Goal: Book appointment/travel/reservation

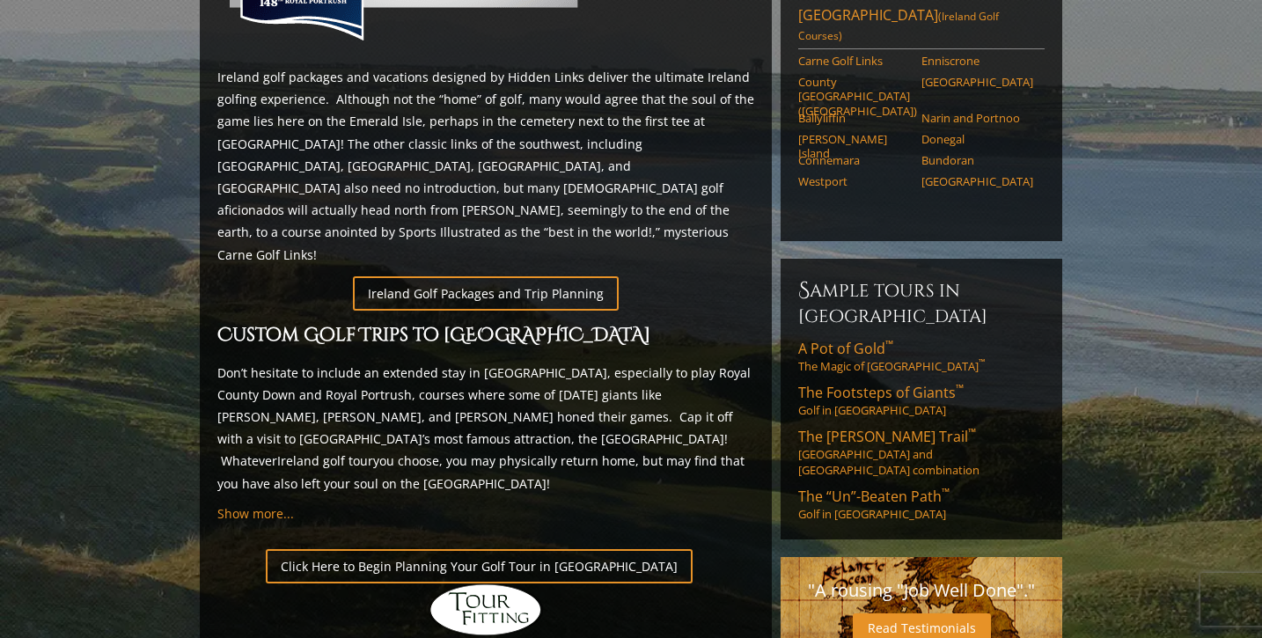
scroll to position [917, 0]
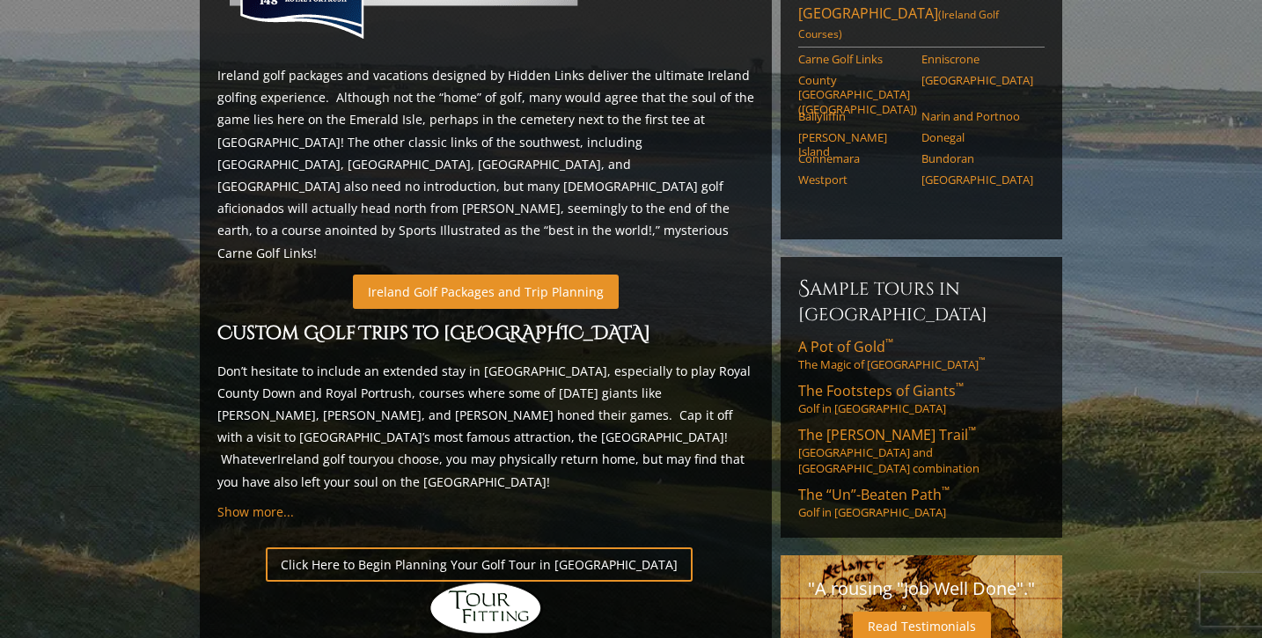
click at [436, 275] on link "Ireland Golf Packages and Trip Planning" at bounding box center [486, 292] width 266 height 34
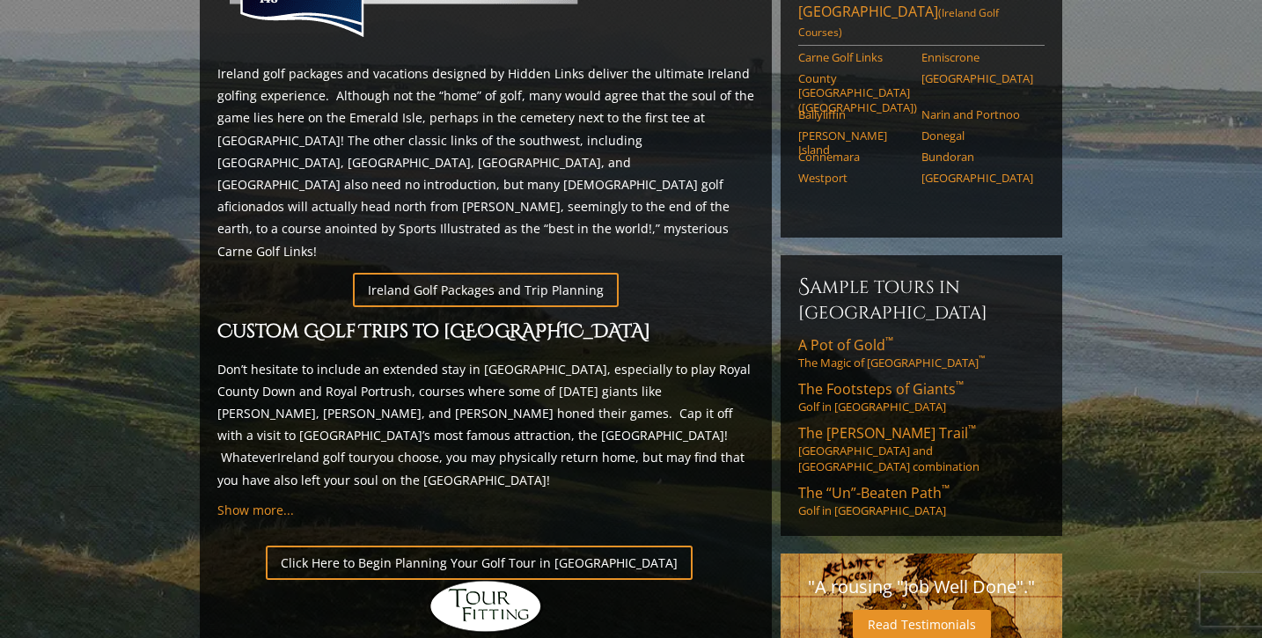
scroll to position [882, 0]
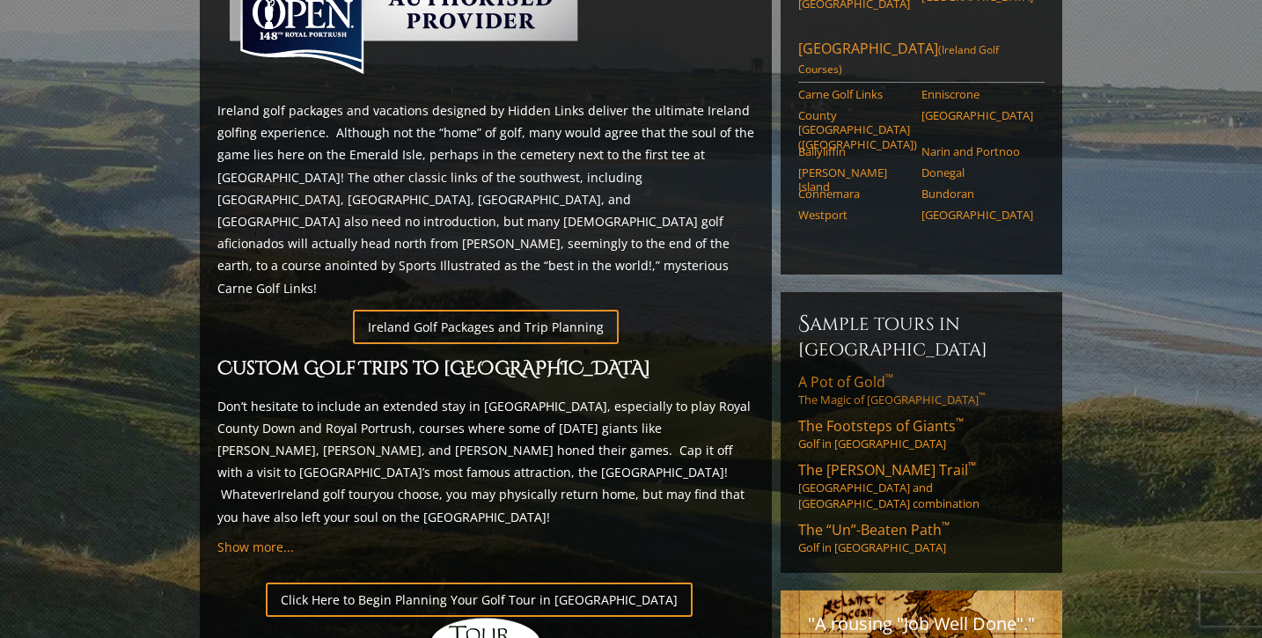
click at [854, 372] on span "A Pot of Gold ™" at bounding box center [845, 381] width 95 height 19
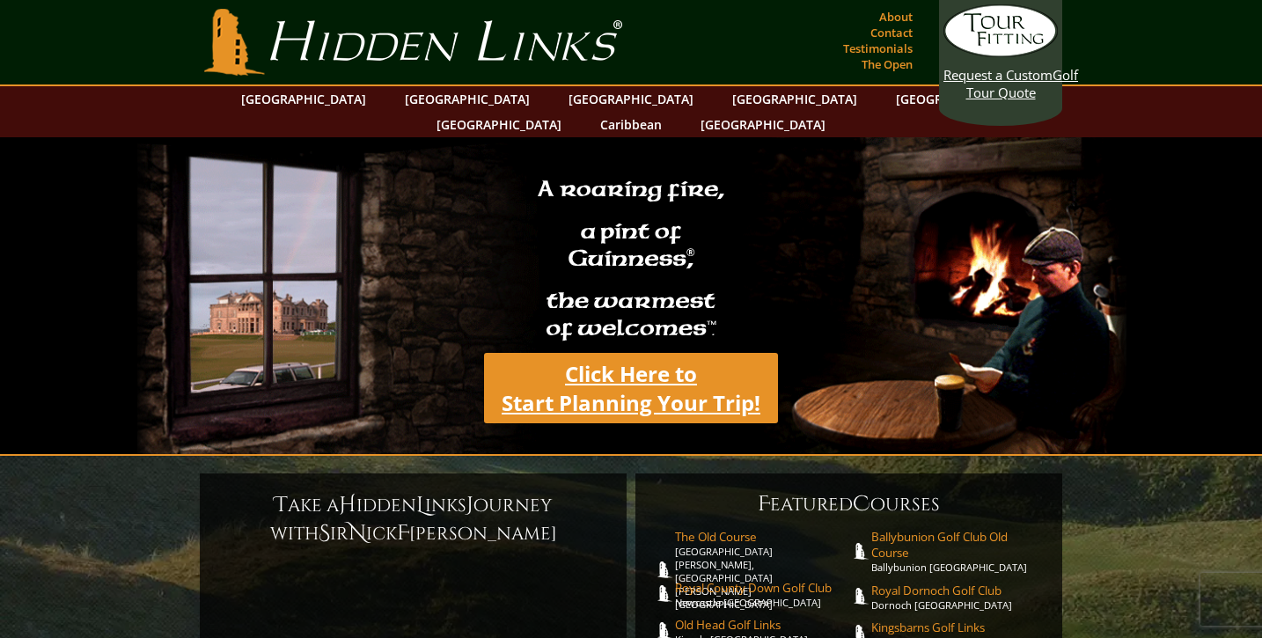
click at [642, 354] on link "Click Here to Start Planning Your Trip!" at bounding box center [631, 388] width 294 height 70
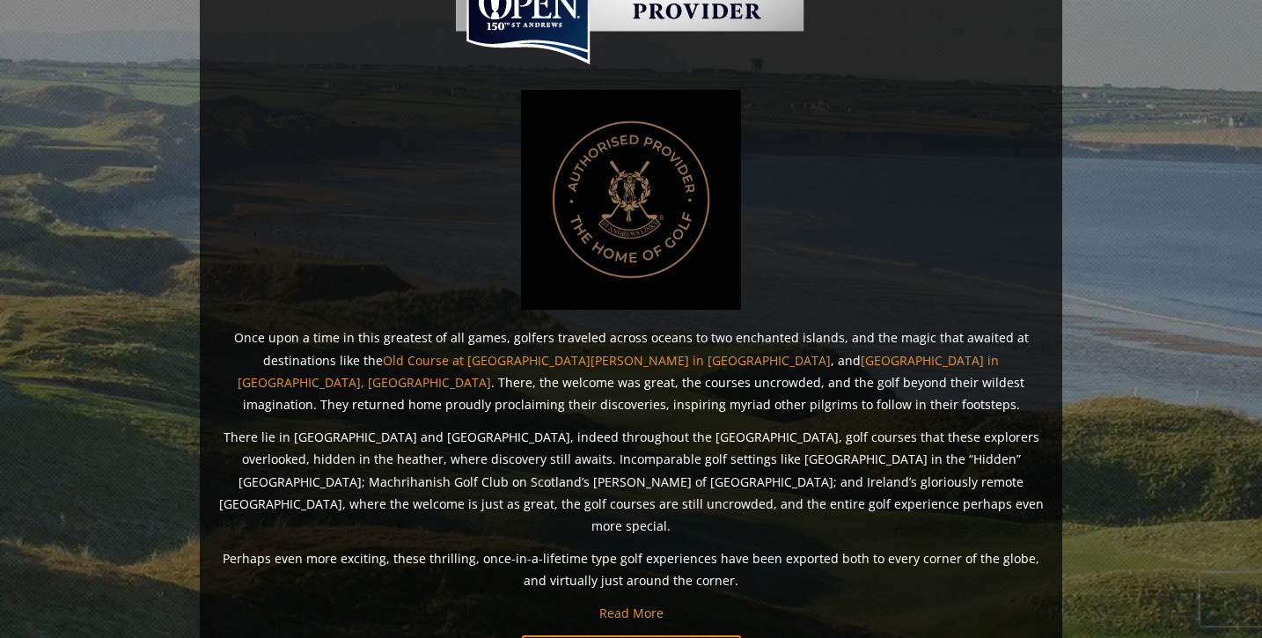
scroll to position [1490, 0]
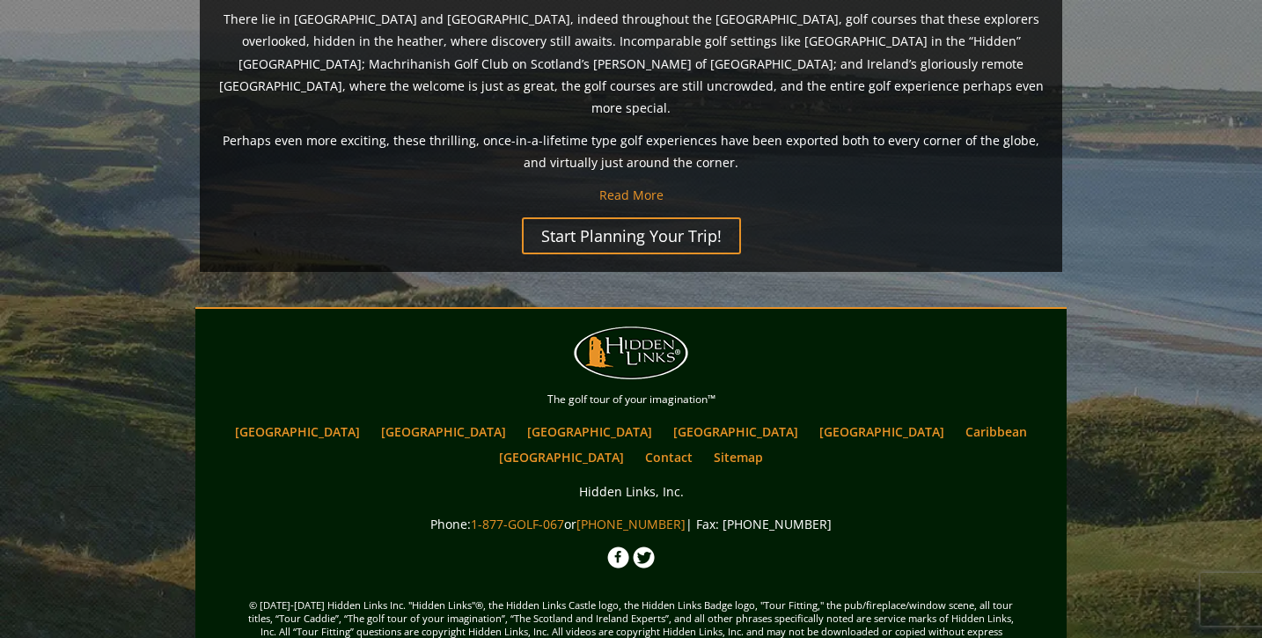
click at [707, 572] on span "© [DATE]-[DATE] Hidden Links Inc. "Hidden Links"®, the Hidden Links Castle logo…" at bounding box center [631, 638] width 862 height 132
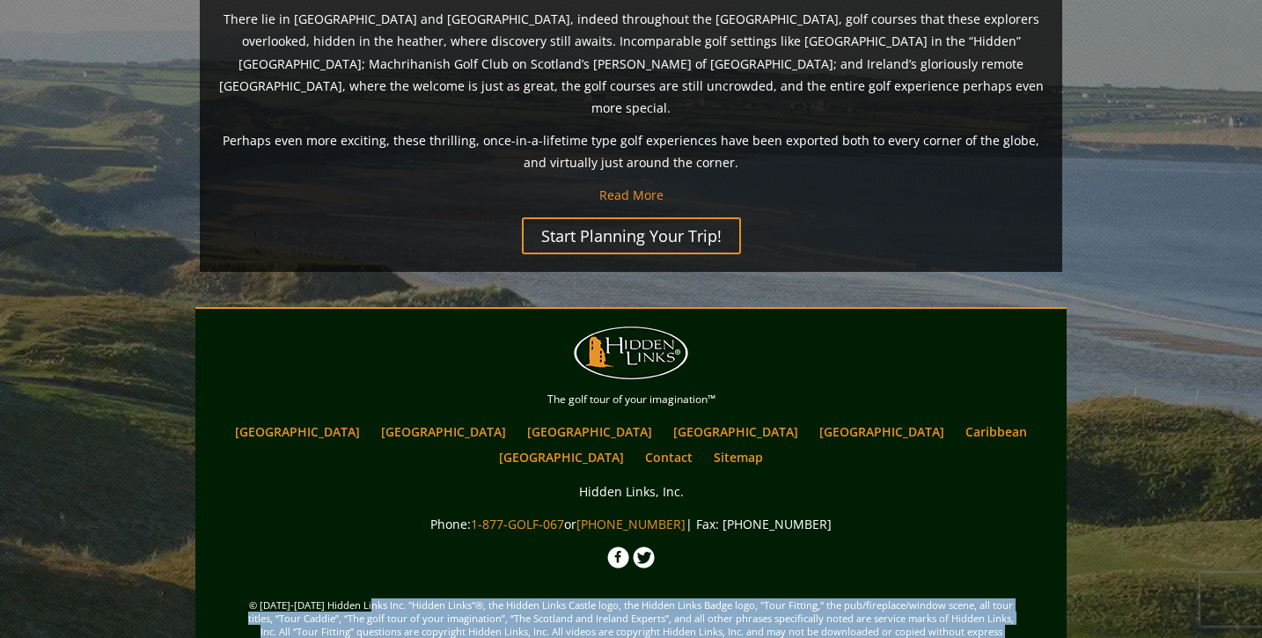
click at [707, 572] on span "© [DATE]-[DATE] Hidden Links Inc. "Hidden Links"®, the Hidden Links Castle logo…" at bounding box center [631, 638] width 862 height 132
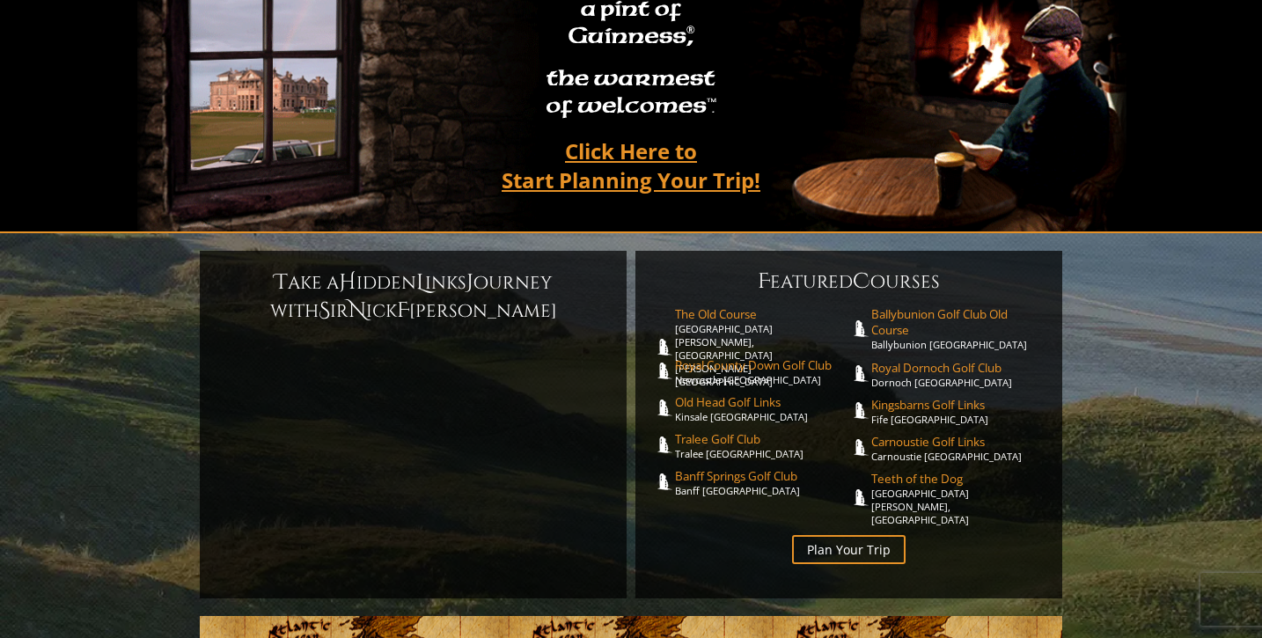
scroll to position [233, 0]
